Goal: Task Accomplishment & Management: Use online tool/utility

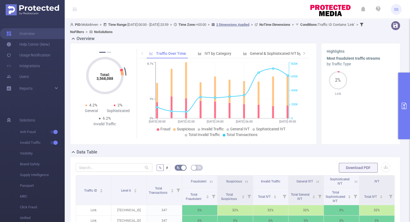
scroll to position [138, 0]
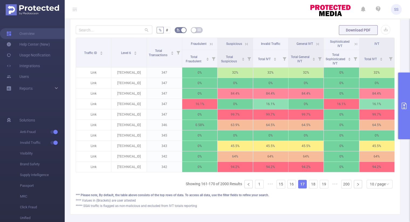
click at [403, 110] on button "primary" at bounding box center [404, 106] width 12 height 67
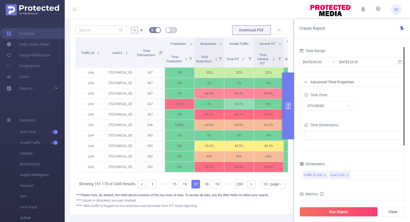
scroll to position [0, 0]
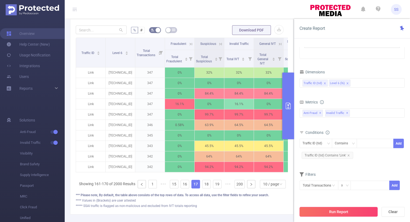
click at [335, 212] on button "Run Report" at bounding box center [338, 212] width 78 height 10
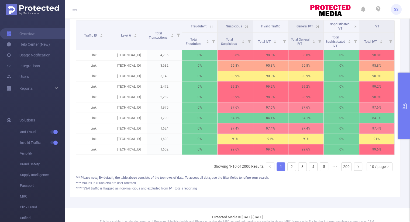
scroll to position [156, 0]
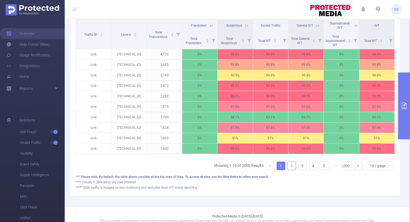
click at [290, 169] on link "2" at bounding box center [291, 166] width 8 height 8
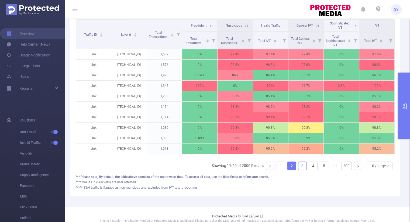
click at [298, 170] on link "3" at bounding box center [302, 166] width 8 height 8
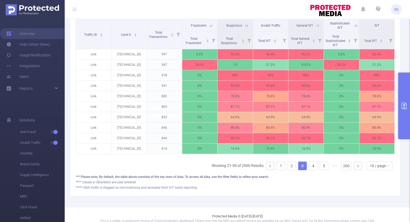
click at [406, 118] on button "primary" at bounding box center [404, 106] width 12 height 67
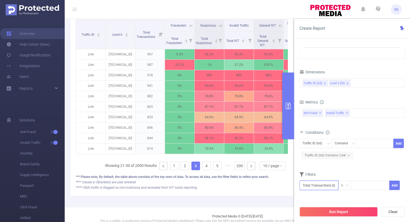
click at [326, 185] on input "text" at bounding box center [318, 185] width 39 height 9
click at [324, 144] on li "Anti-Fraud" at bounding box center [318, 145] width 39 height 9
click at [356, 136] on li "Fraudulent" at bounding box center [353, 136] width 32 height 9
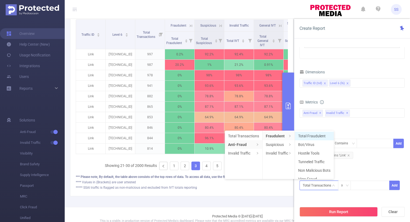
click at [325, 137] on li "Total Fraudulent" at bounding box center [314, 136] width 39 height 9
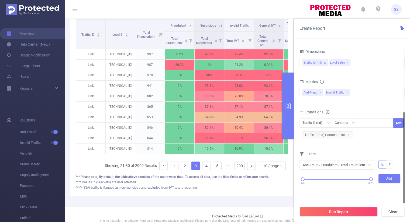
scroll to position [0, 0]
click at [304, 181] on div at bounding box center [304, 180] width 4 height 4
click at [384, 181] on button "Add" at bounding box center [389, 178] width 22 height 9
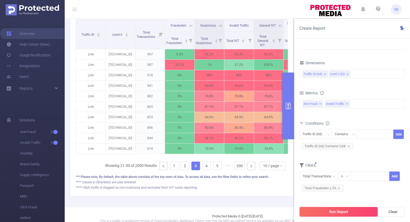
click at [344, 211] on button "Run Report" at bounding box center [338, 212] width 78 height 10
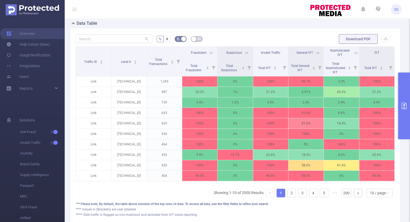
scroll to position [129, 0]
click at [401, 119] on button "primary" at bounding box center [404, 106] width 12 height 67
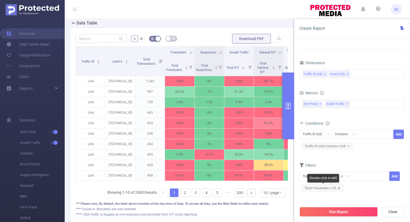
click at [337, 187] on icon "icon: close" at bounding box center [338, 188] width 3 height 3
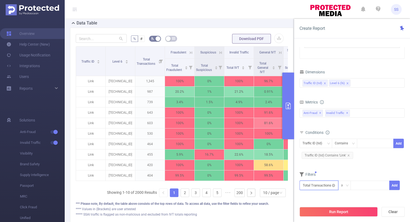
click at [317, 184] on input "text" at bounding box center [318, 185] width 39 height 9
click at [320, 146] on li "Anti-Fraud" at bounding box center [318, 145] width 39 height 9
click at [357, 135] on li "Fraudulent" at bounding box center [353, 136] width 32 height 9
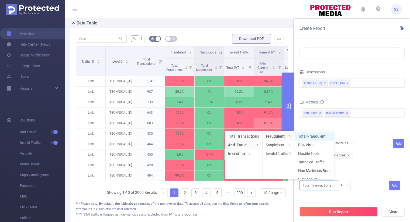
click at [308, 138] on li "Total Fraudulent" at bounding box center [314, 136] width 39 height 9
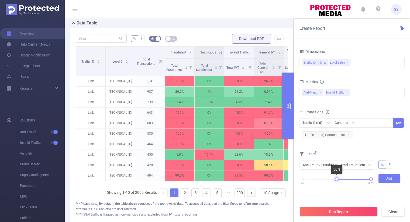
drag, startPoint x: 302, startPoint y: 180, endPoint x: 335, endPoint y: 182, distance: 33.7
click at [335, 182] on div "0% 100%" at bounding box center [336, 181] width 79 height 15
click at [385, 180] on button "Add" at bounding box center [389, 178] width 22 height 9
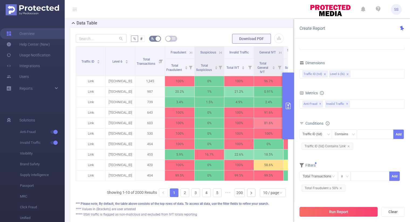
click at [349, 211] on button "Run Report" at bounding box center [338, 212] width 78 height 10
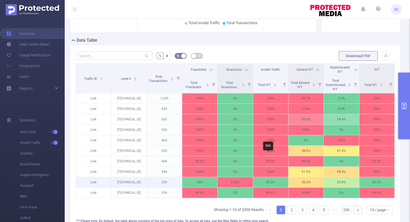
scroll to position [81, 0]
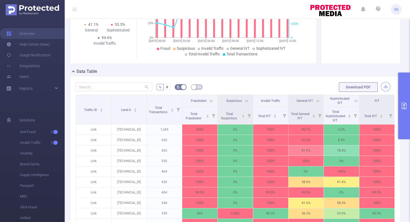
click at [380, 84] on button "button" at bounding box center [384, 86] width 9 height 9
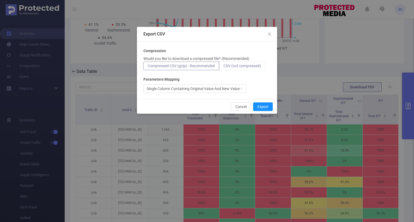
click at [244, 64] on span "CSV (not compressed)" at bounding box center [241, 66] width 37 height 4
click at [223, 67] on input "CSV (not compressed)" at bounding box center [223, 67] width 0 height 0
click at [262, 107] on button "Export" at bounding box center [263, 107] width 20 height 9
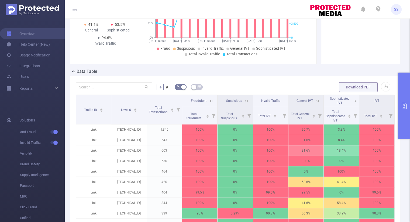
click at [355, 25] on section "Most fraudulent traffic streams by Traffic Type 2% Link" at bounding box center [360, 16] width 68 height 83
click at [400, 103] on icon "primary" at bounding box center [403, 106] width 6 height 6
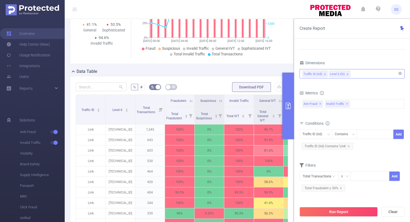
click at [352, 72] on input at bounding box center [352, 74] width 3 height 7
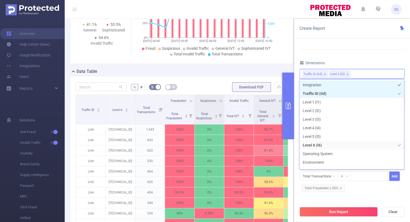
scroll to position [1, 0]
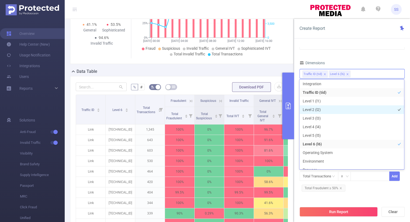
click at [319, 110] on li "Level 2 (l2)" at bounding box center [351, 110] width 104 height 9
click at [377, 56] on div "Time Range [DATE] 00:00 _ [DATE] 23:59 Advanced Time Properties Time Zone UTC+0…" at bounding box center [351, 71] width 105 height 251
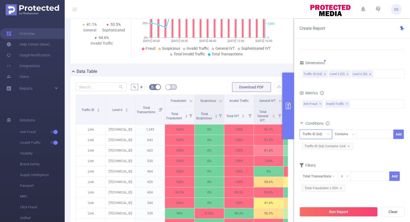
click at [309, 134] on div "Traffic ID (tid)" at bounding box center [313, 134] width 23 height 9
click at [318, 154] on li "Level 2 (l2)" at bounding box center [315, 154] width 33 height 9
click at [351, 134] on icon "icon: down" at bounding box center [352, 134] width 3 height 3
click at [342, 152] on li "Is" at bounding box center [349, 154] width 36 height 9
click at [363, 137] on div at bounding box center [374, 134] width 31 height 9
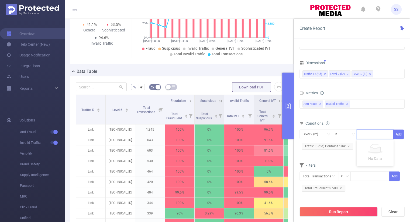
paste input "15717"
type input "15717"
click at [363, 141] on li "15717" at bounding box center [374, 145] width 37 height 9
paste input "15774"
type input "15774"
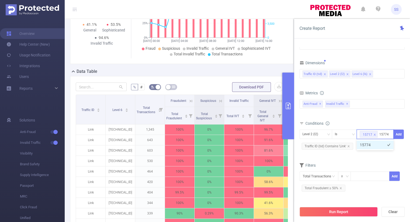
click at [364, 146] on li "15774" at bounding box center [374, 145] width 37 height 9
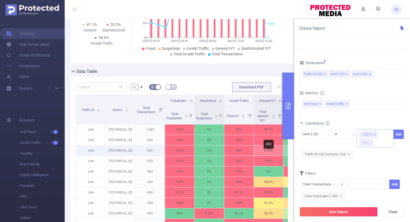
paste input "15741"
type input "15741"
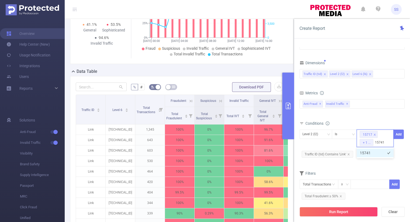
click at [375, 151] on li "15741" at bounding box center [374, 153] width 37 height 9
paste input "15738"
type input "15738"
click at [364, 153] on li "15738" at bounding box center [374, 153] width 37 height 9
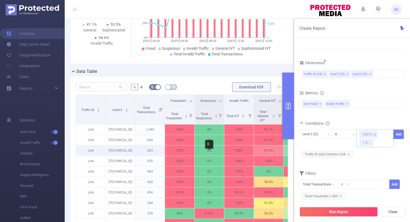
paste input "15723"
type input "15723"
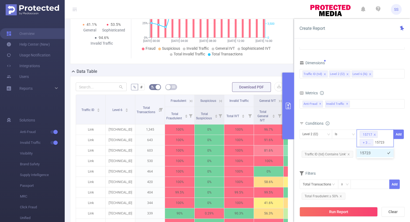
click at [364, 151] on li "15723" at bounding box center [374, 153] width 37 height 9
click at [364, 119] on div "Metrics Total Fraudulent Bot/Virus Hostile Tools Tunneled Traffic Non Malicious…" at bounding box center [351, 104] width 105 height 30
click at [383, 143] on div "15717 + 4 ..." at bounding box center [374, 139] width 37 height 18
paste input "15594"
type input "15594"
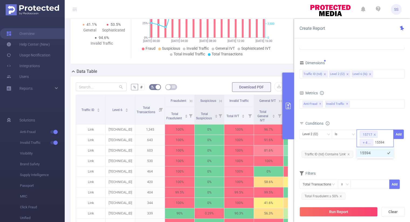
click at [376, 151] on li "15594" at bounding box center [374, 153] width 37 height 9
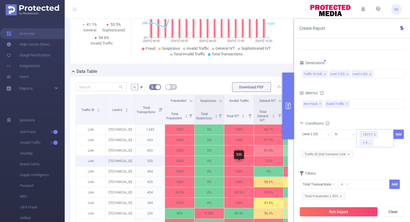
paste input "15588"
type input "15588"
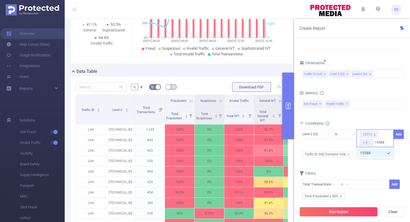
click at [378, 155] on li "15588" at bounding box center [374, 153] width 37 height 9
paste input "15576"
type input "15576"
click at [366, 153] on li "15576" at bounding box center [374, 153] width 37 height 9
paste input "15570"
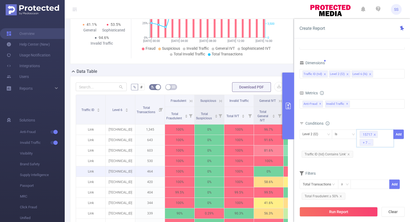
type input "15570"
click at [367, 154] on li "15570" at bounding box center [374, 153] width 37 height 9
paste input "15555"
type input "15555"
click at [372, 153] on li "15555" at bounding box center [374, 153] width 37 height 9
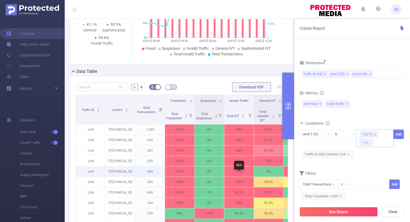
paste input "15549"
type input "15549"
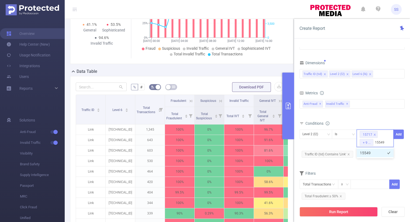
click at [375, 151] on li "15549" at bounding box center [374, 153] width 37 height 9
paste input "15546"
type input "15546"
click at [374, 153] on li "15546" at bounding box center [374, 153] width 37 height 9
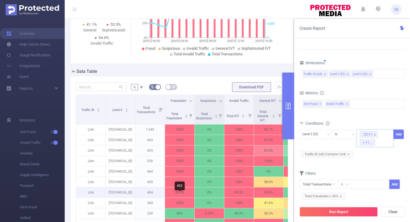
paste input "15525"
type input "15525"
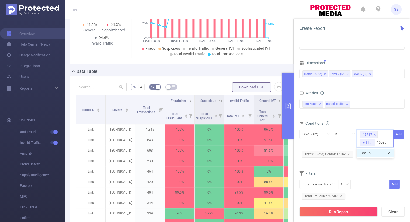
click at [364, 152] on li "15525" at bounding box center [374, 153] width 37 height 9
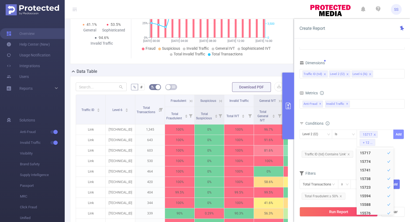
click at [398, 135] on button "Add" at bounding box center [398, 134] width 11 height 9
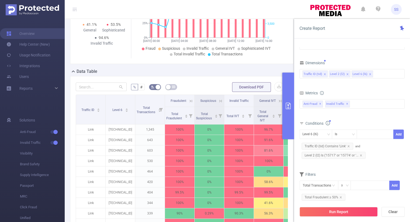
click at [355, 114] on div "Total Fraudulent Bot/Virus Hostile Tools Tunneled Traffic Non Malicious Bots Vi…" at bounding box center [351, 107] width 105 height 16
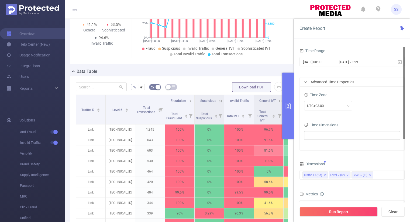
scroll to position [0, 0]
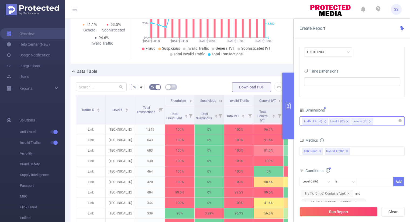
click at [368, 121] on icon "icon: close" at bounding box center [369, 121] width 3 height 3
click at [364, 130] on div "Dimensions Traffic ID (tid) Level 2 (l2)" at bounding box center [351, 119] width 105 height 24
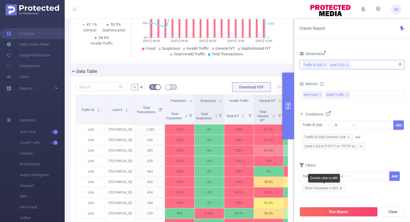
click at [340, 189] on icon "icon: close" at bounding box center [340, 188] width 3 height 3
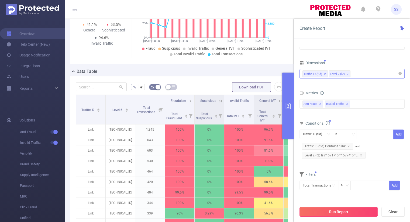
click at [352, 211] on button "Run Report" at bounding box center [338, 212] width 78 height 10
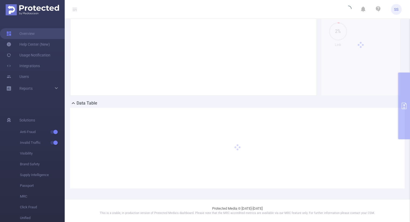
scroll to position [48, 0]
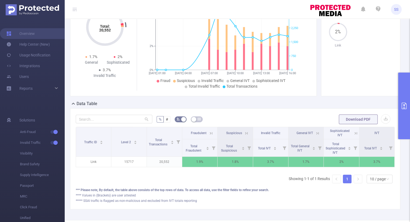
click at [402, 100] on button "primary" at bounding box center [404, 106] width 12 height 67
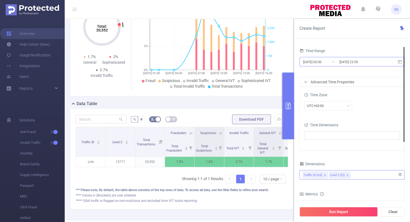
click at [319, 60] on input "[DATE] 00:00" at bounding box center [324, 61] width 44 height 7
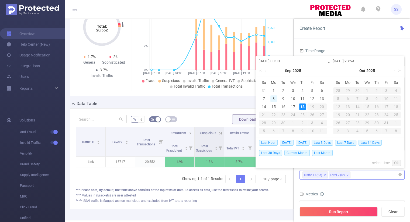
click at [273, 98] on div "8" at bounding box center [273, 99] width 6 height 6
click at [304, 97] on div "11" at bounding box center [302, 99] width 6 height 6
type input "[DATE] 00:00"
type input "[DATE] 23:59"
type input "[DATE] 00:00"
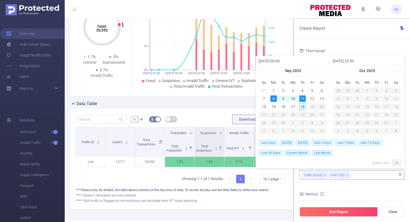
type input "[DATE] 23:59"
click at [395, 163] on link "Ok" at bounding box center [395, 163] width 9 height 6
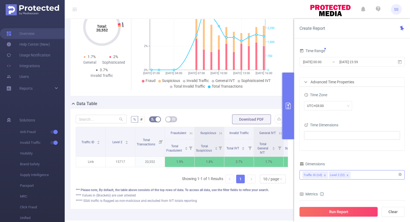
click at [358, 209] on button "Run Report" at bounding box center [338, 212] width 78 height 10
